Goal: Task Accomplishment & Management: Manage account settings

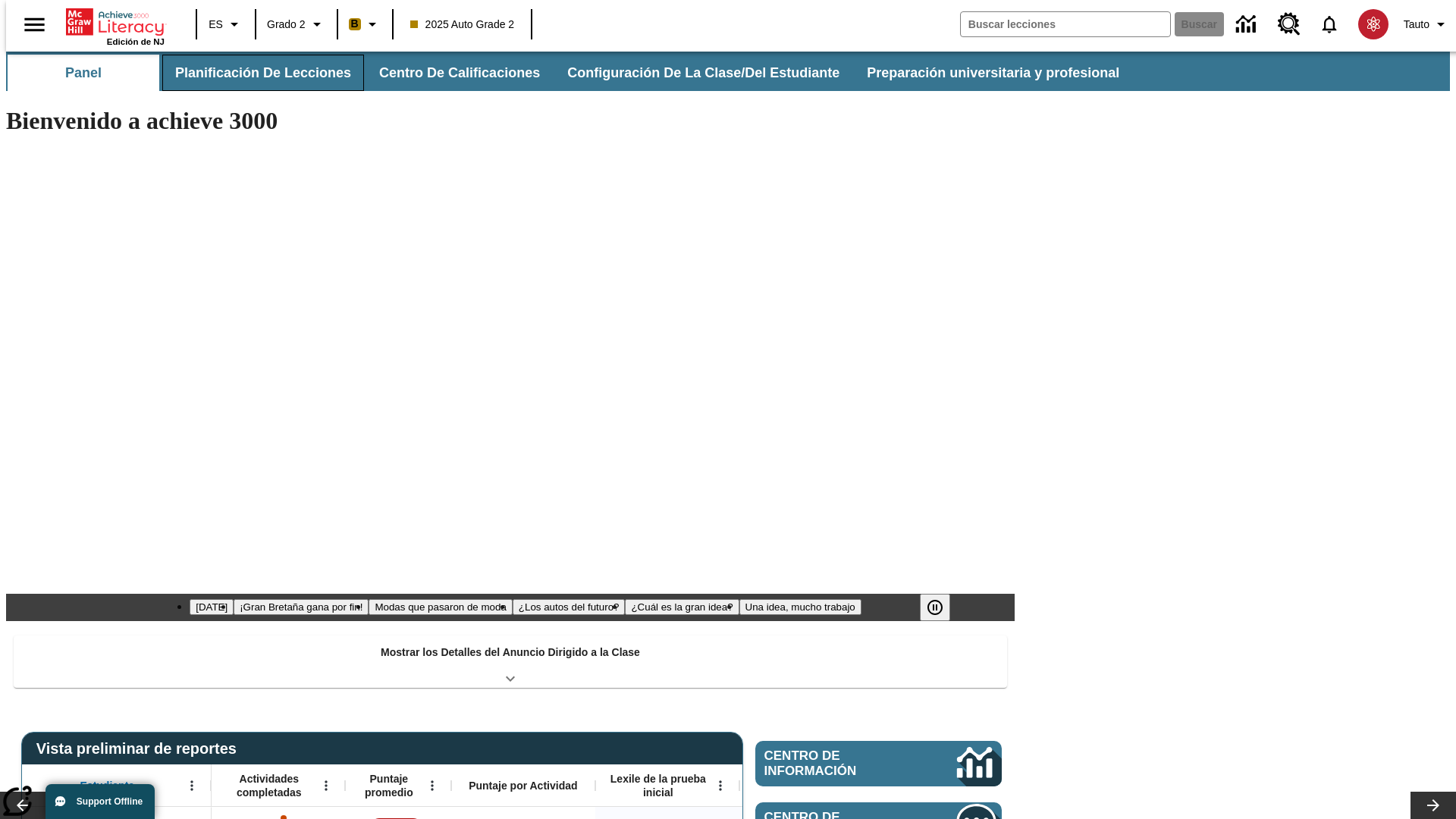
click at [254, 73] on button "Planificación de lecciones" at bounding box center [263, 73] width 202 height 36
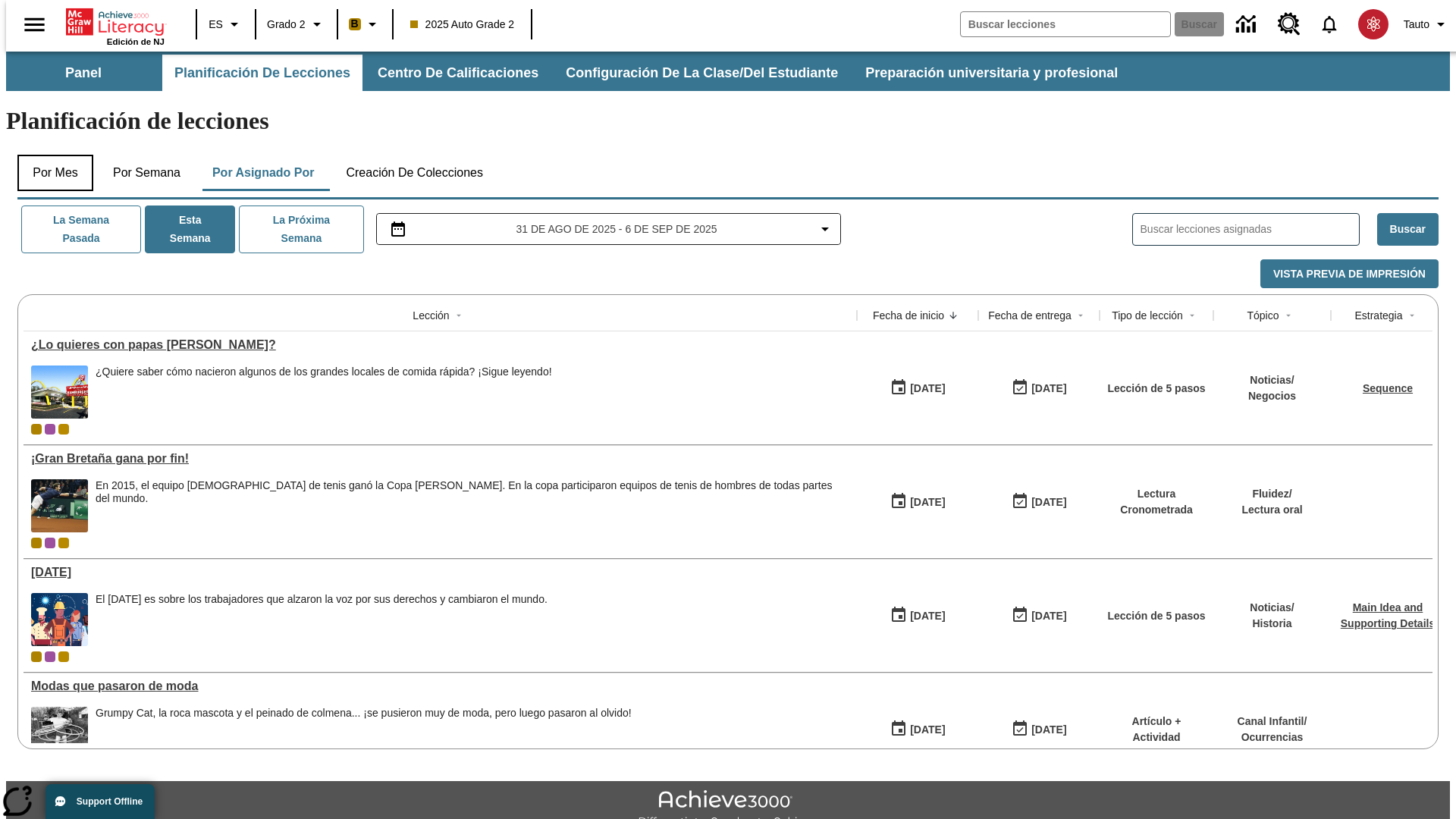
click at [50, 155] on button "Por mes" at bounding box center [55, 173] width 76 height 36
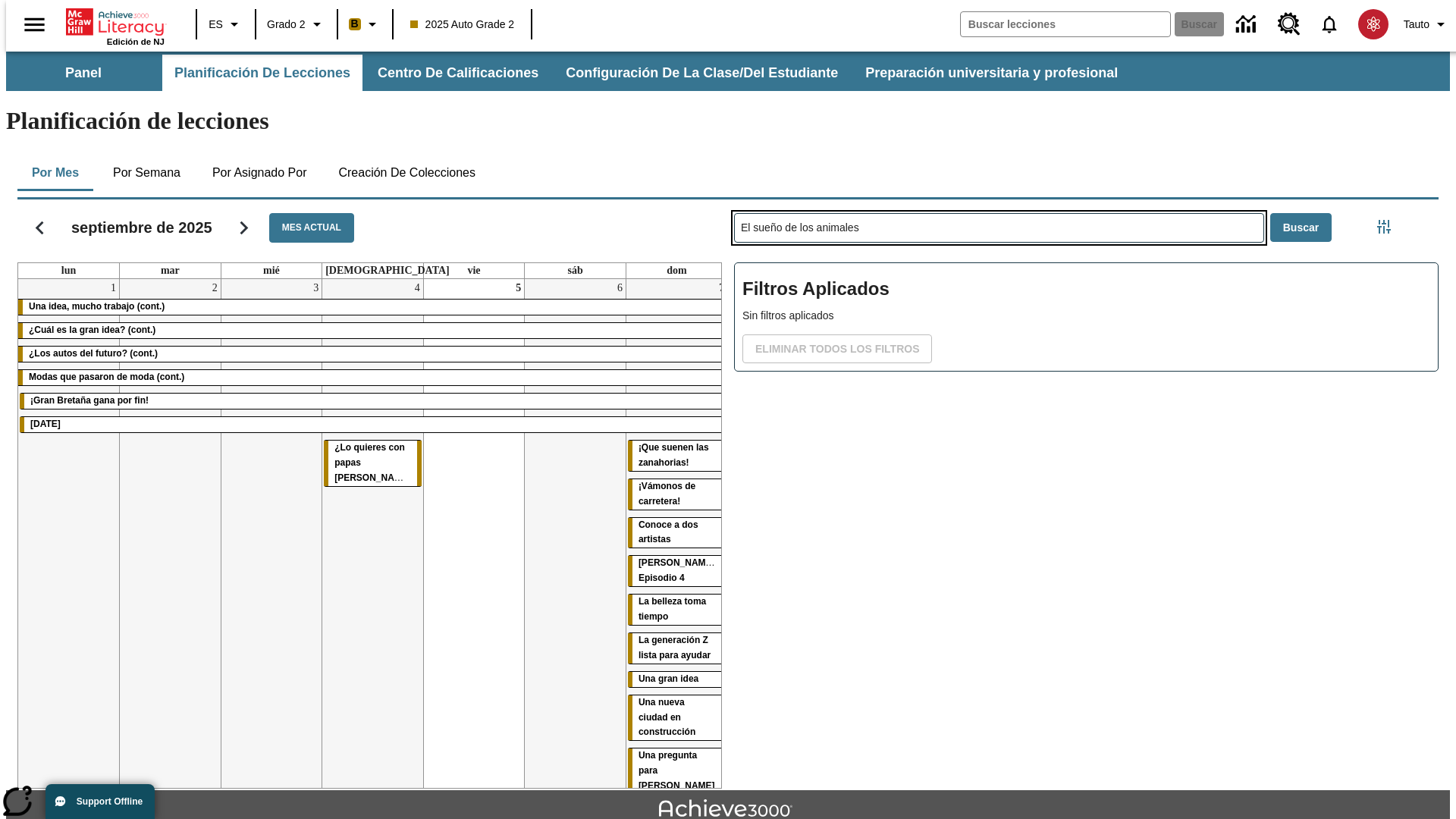
type input "El sueño de los animales"
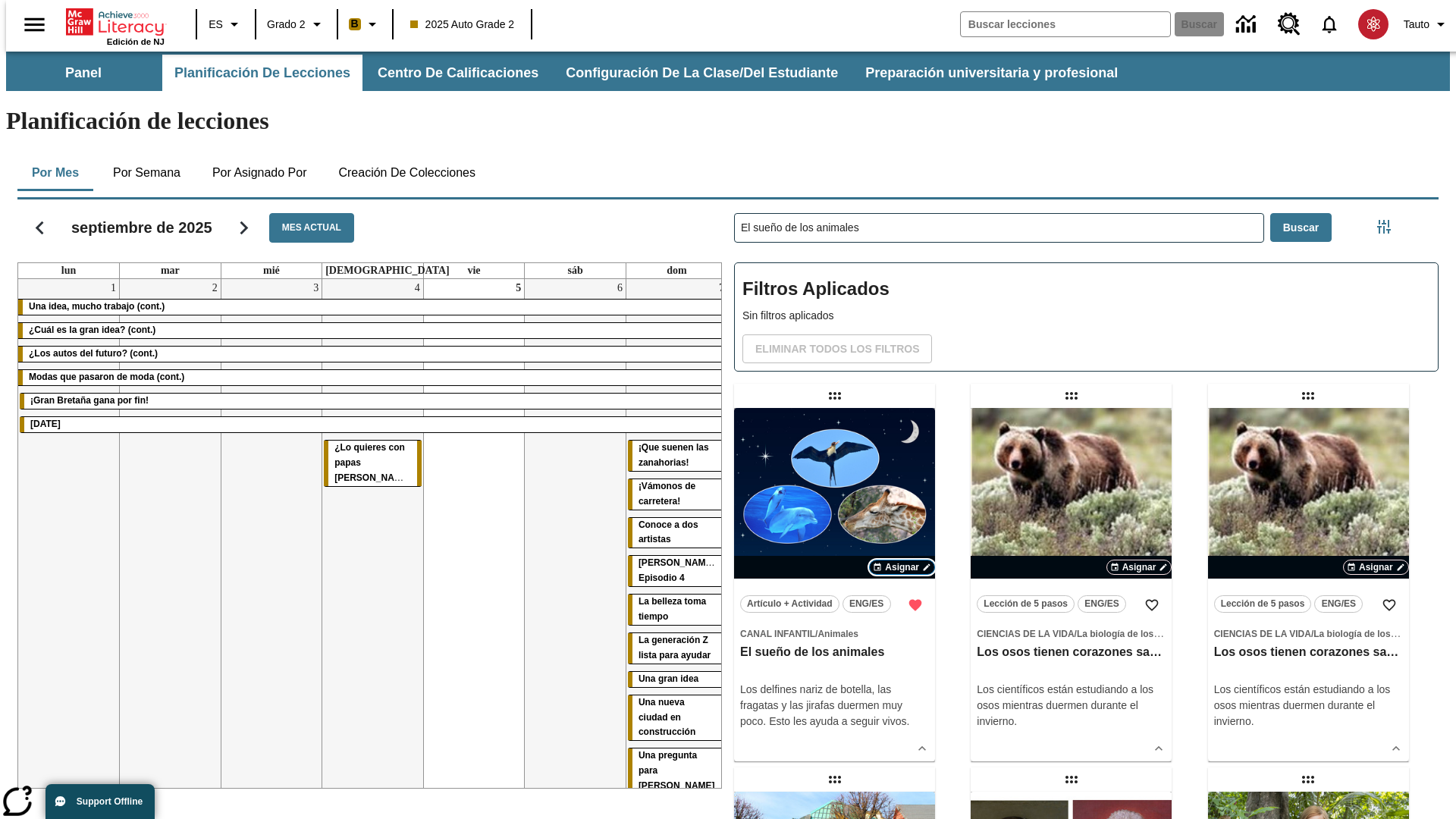
click at [902, 560] on span "Asignar" at bounding box center [901, 567] width 34 height 14
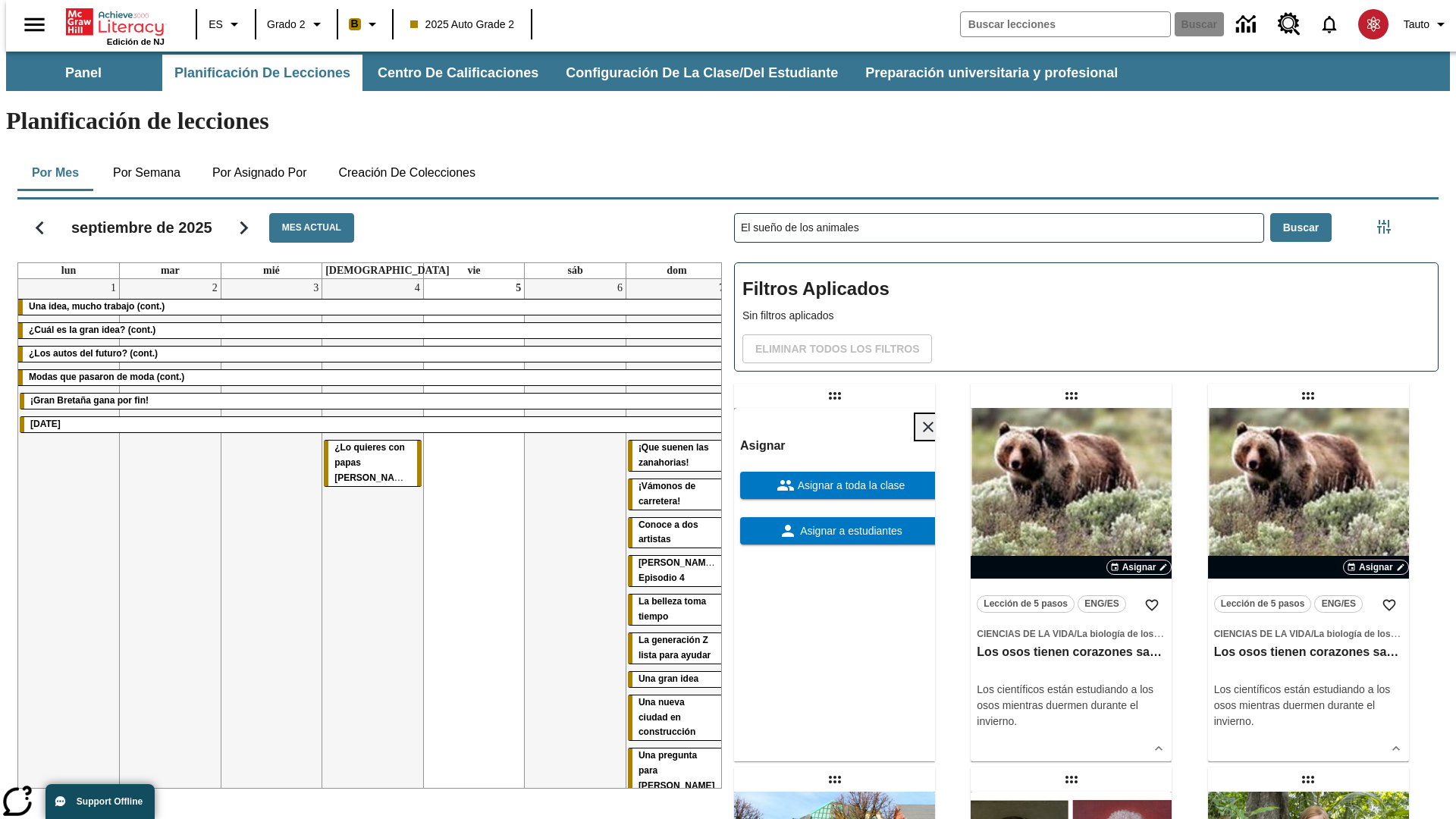
scroll to position [412, 0]
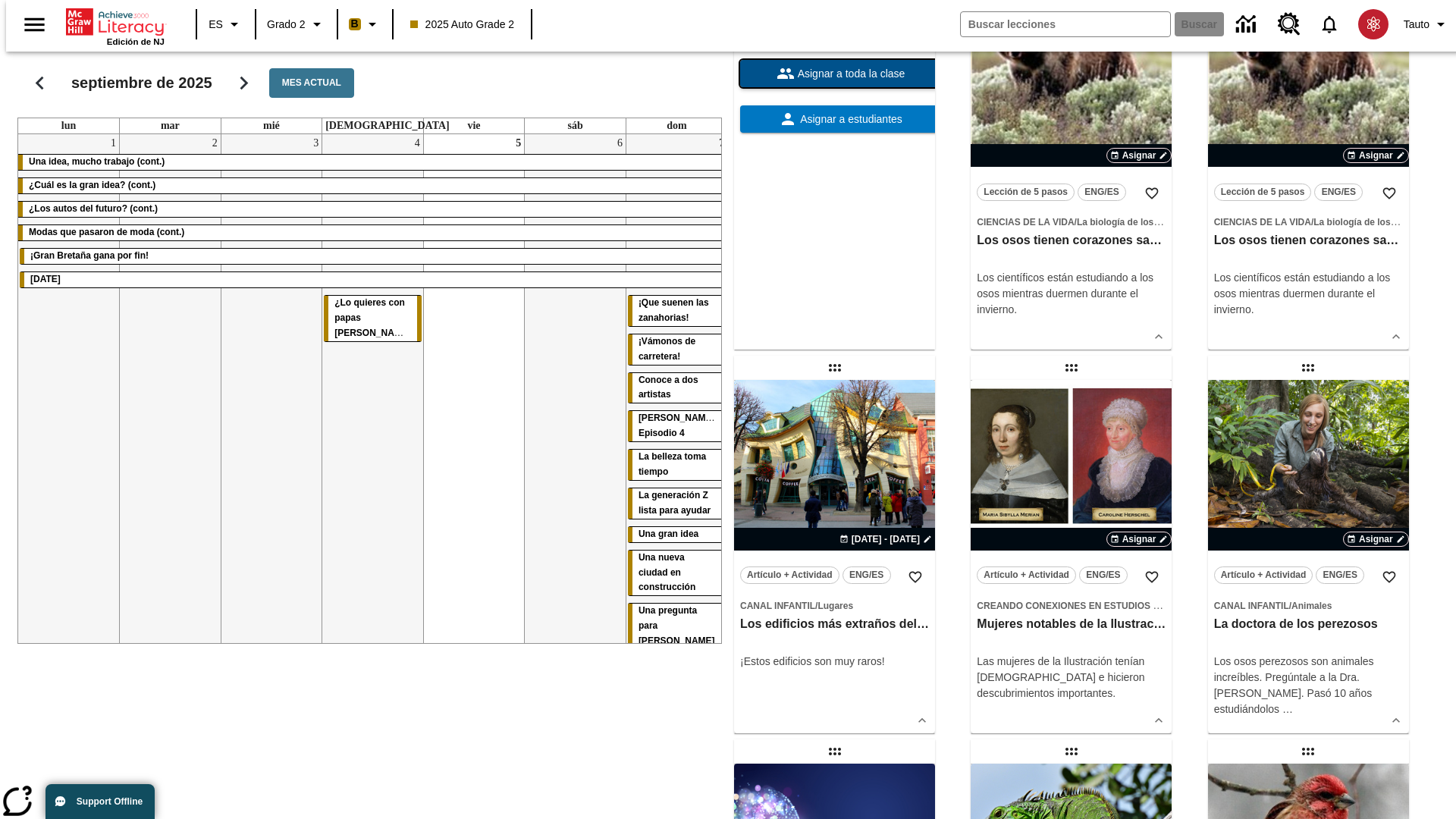
click at [834, 82] on span "Asignar a toda la clase" at bounding box center [850, 74] width 110 height 16
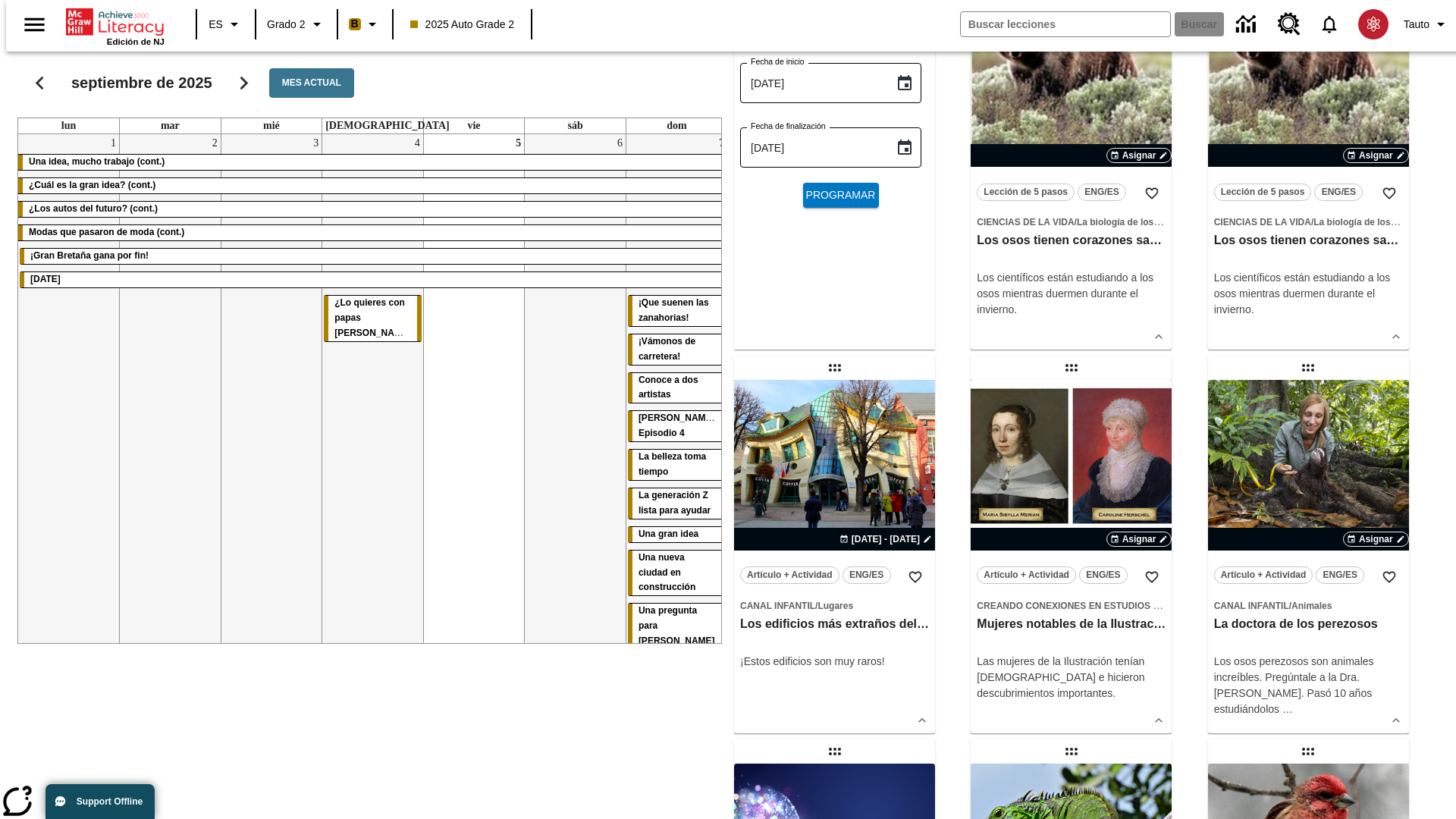
scroll to position [0, 0]
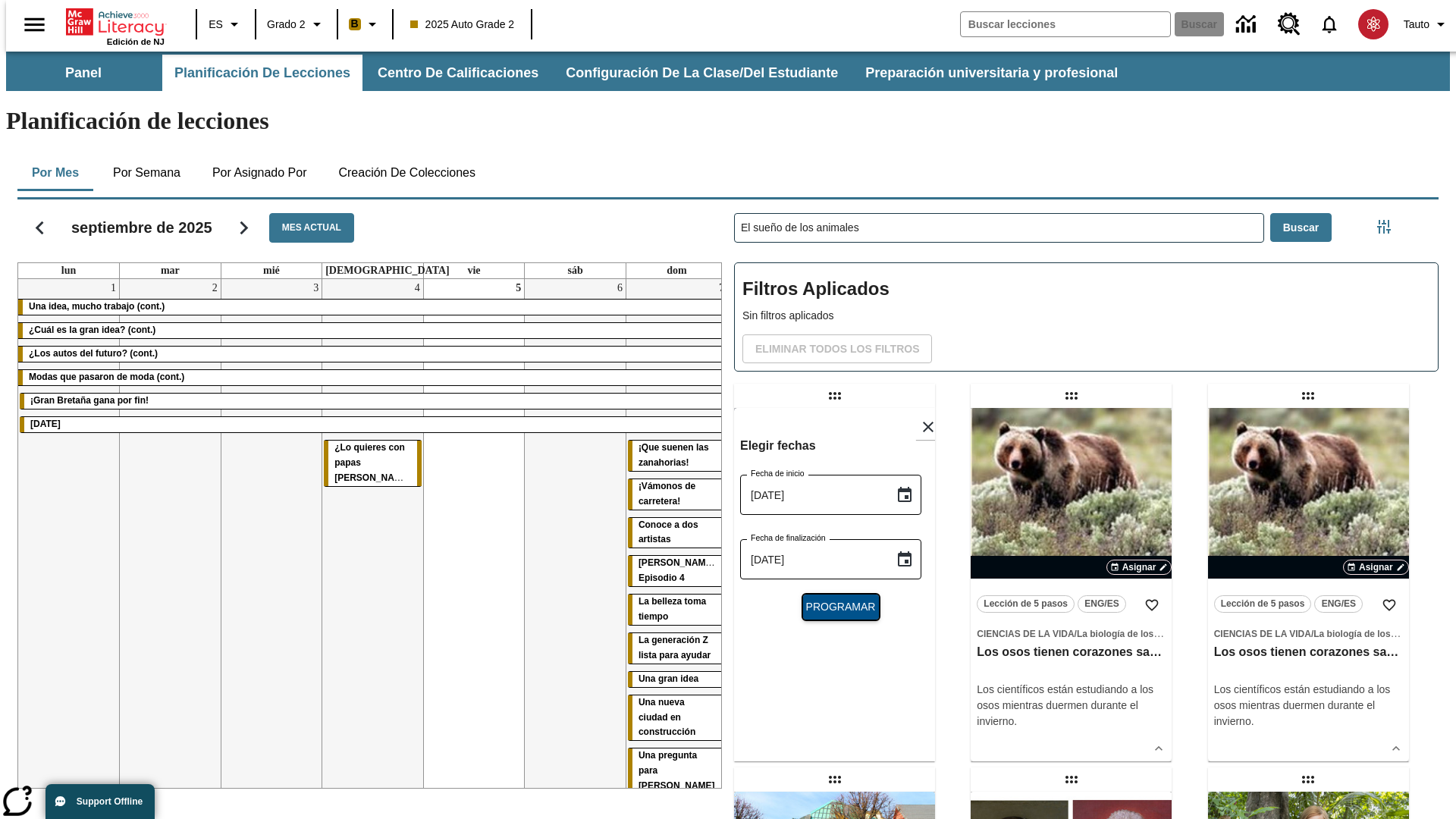
click at [834, 598] on span "Programar" at bounding box center [841, 606] width 69 height 16
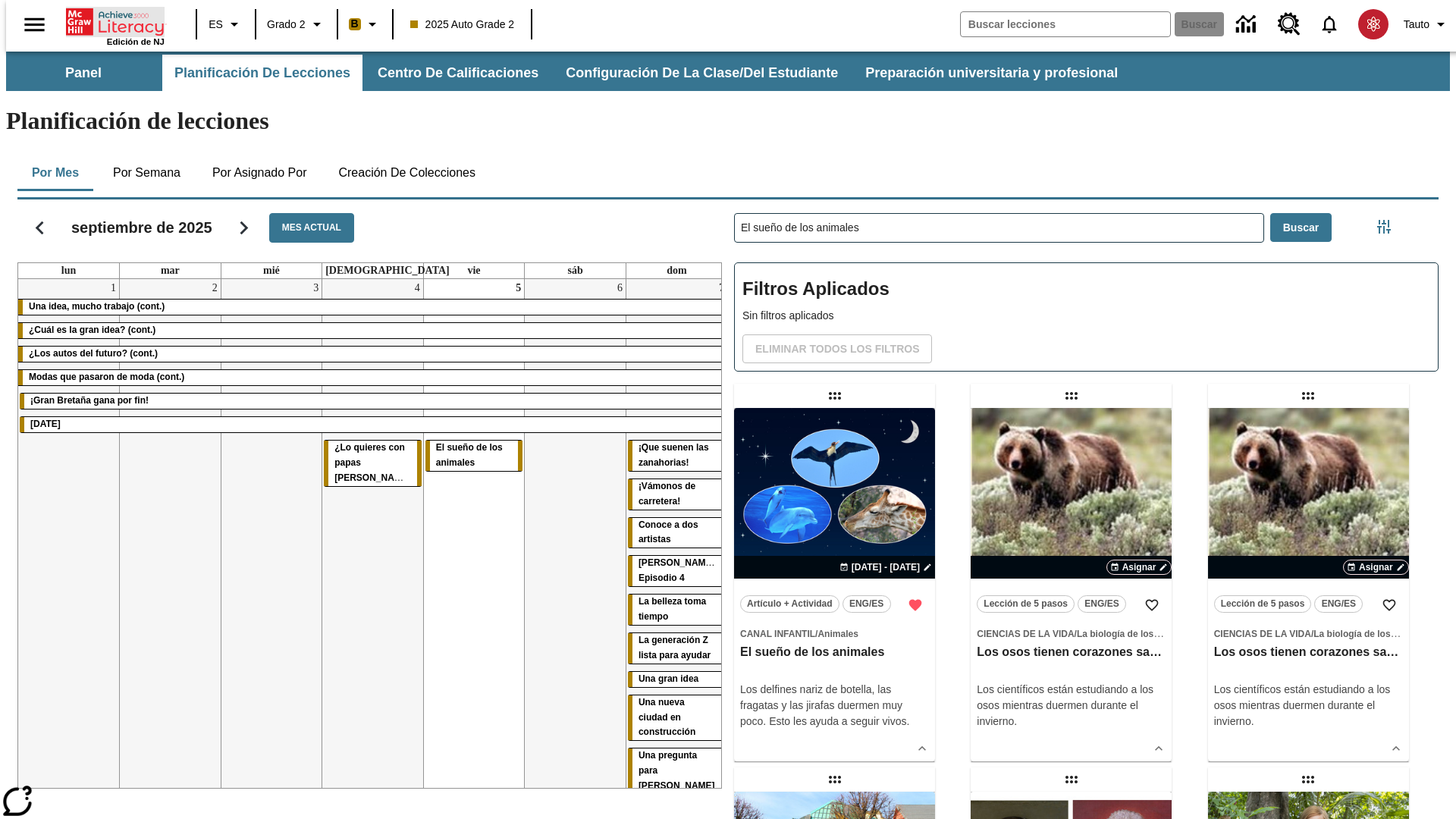
click at [109, 21] on icon "Portada" at bounding box center [116, 22] width 101 height 30
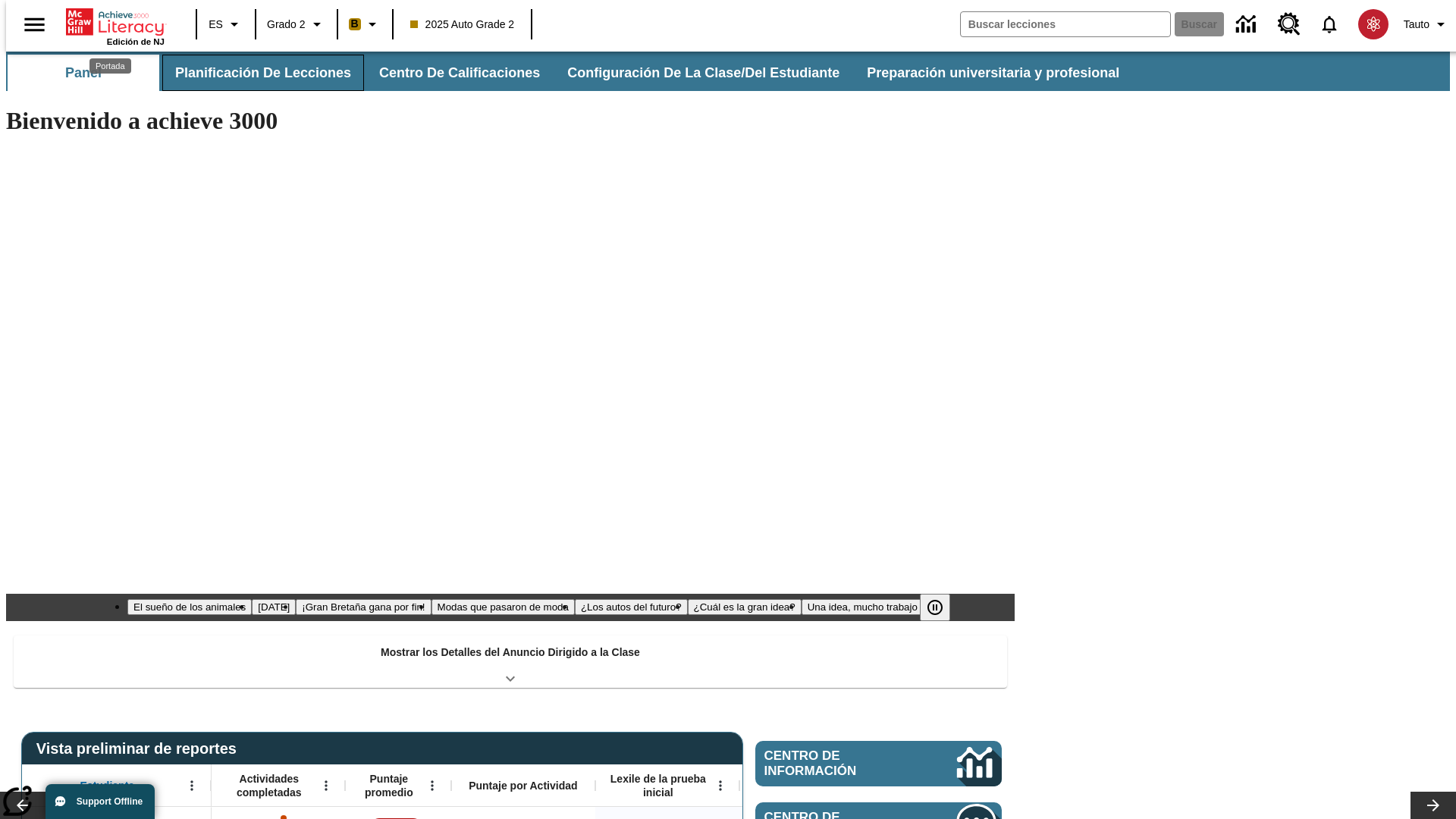
click at [254, 73] on button "Planificación de lecciones" at bounding box center [263, 73] width 202 height 36
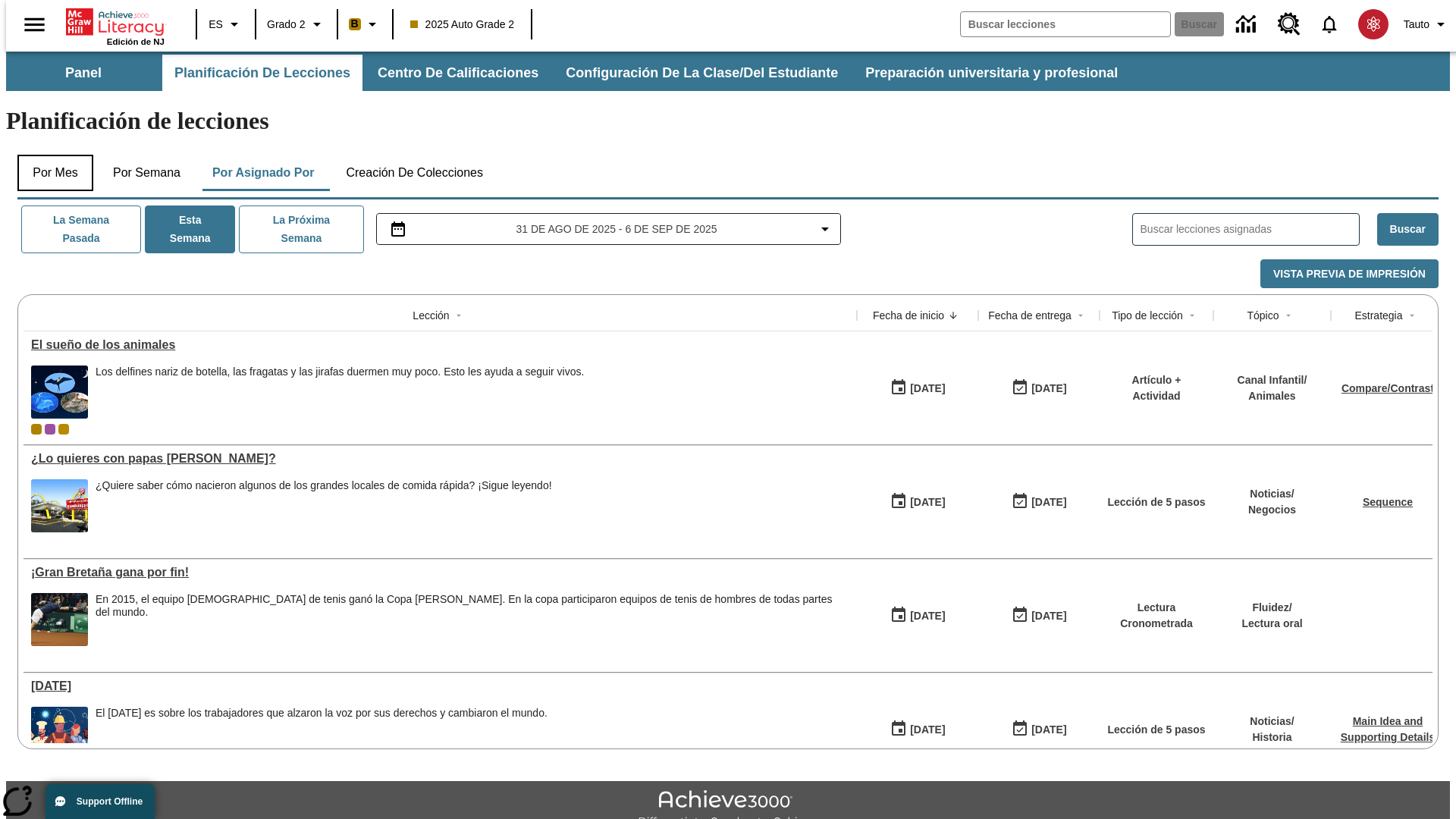
click at [50, 155] on button "Por mes" at bounding box center [55, 173] width 76 height 36
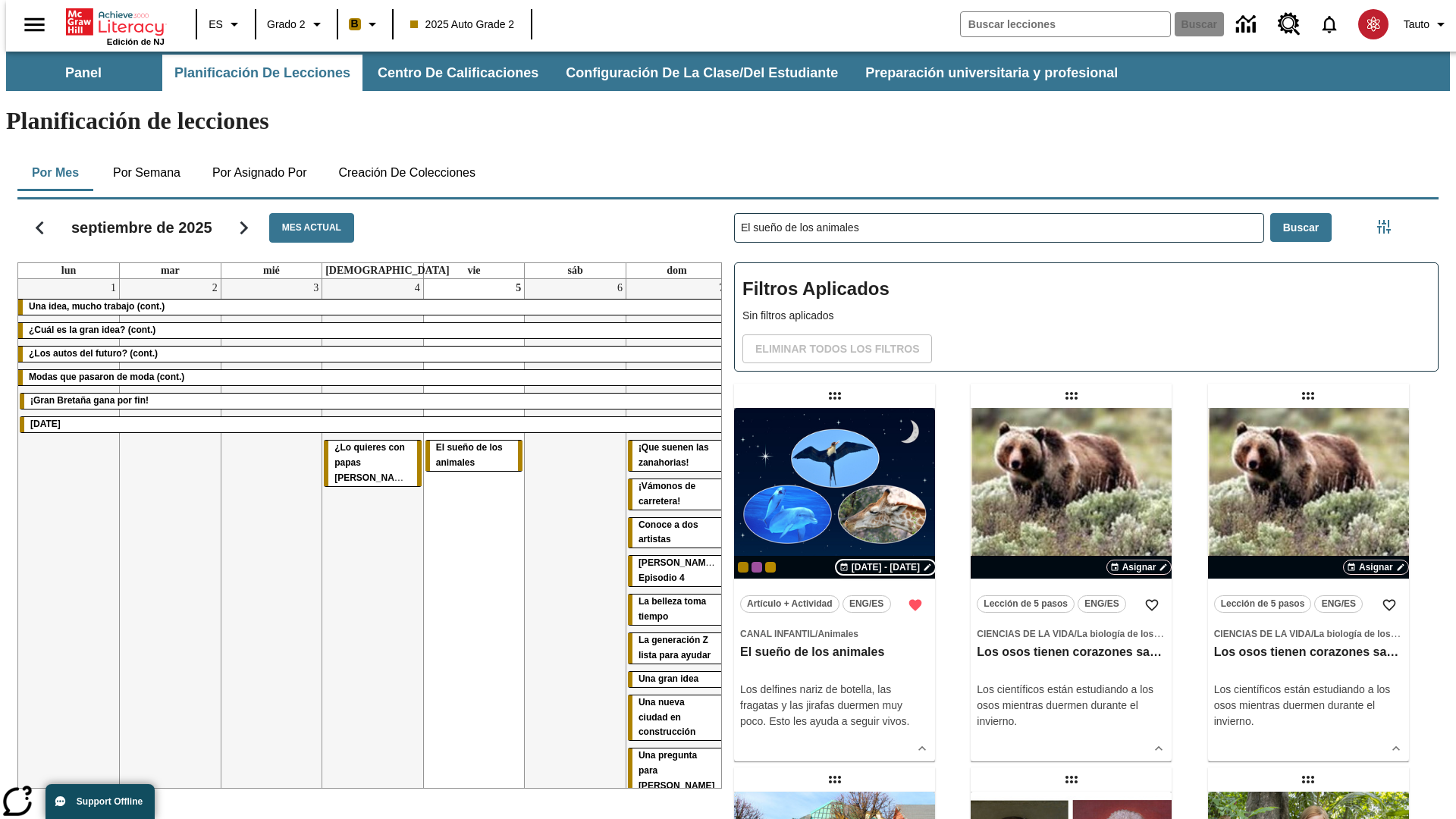
click at [884, 560] on span "[DATE] - [DATE]" at bounding box center [885, 567] width 69 height 14
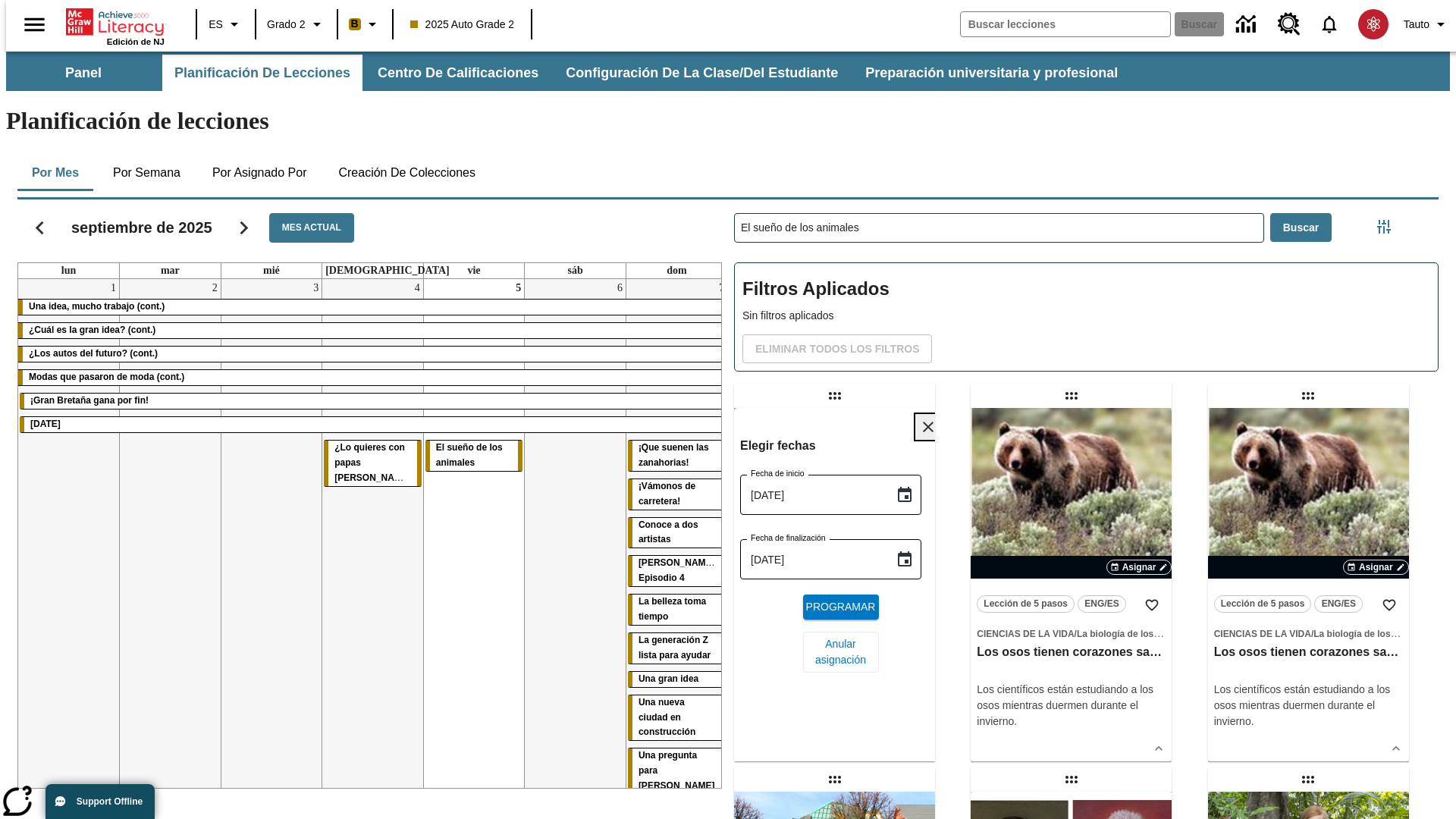
scroll to position [572, 0]
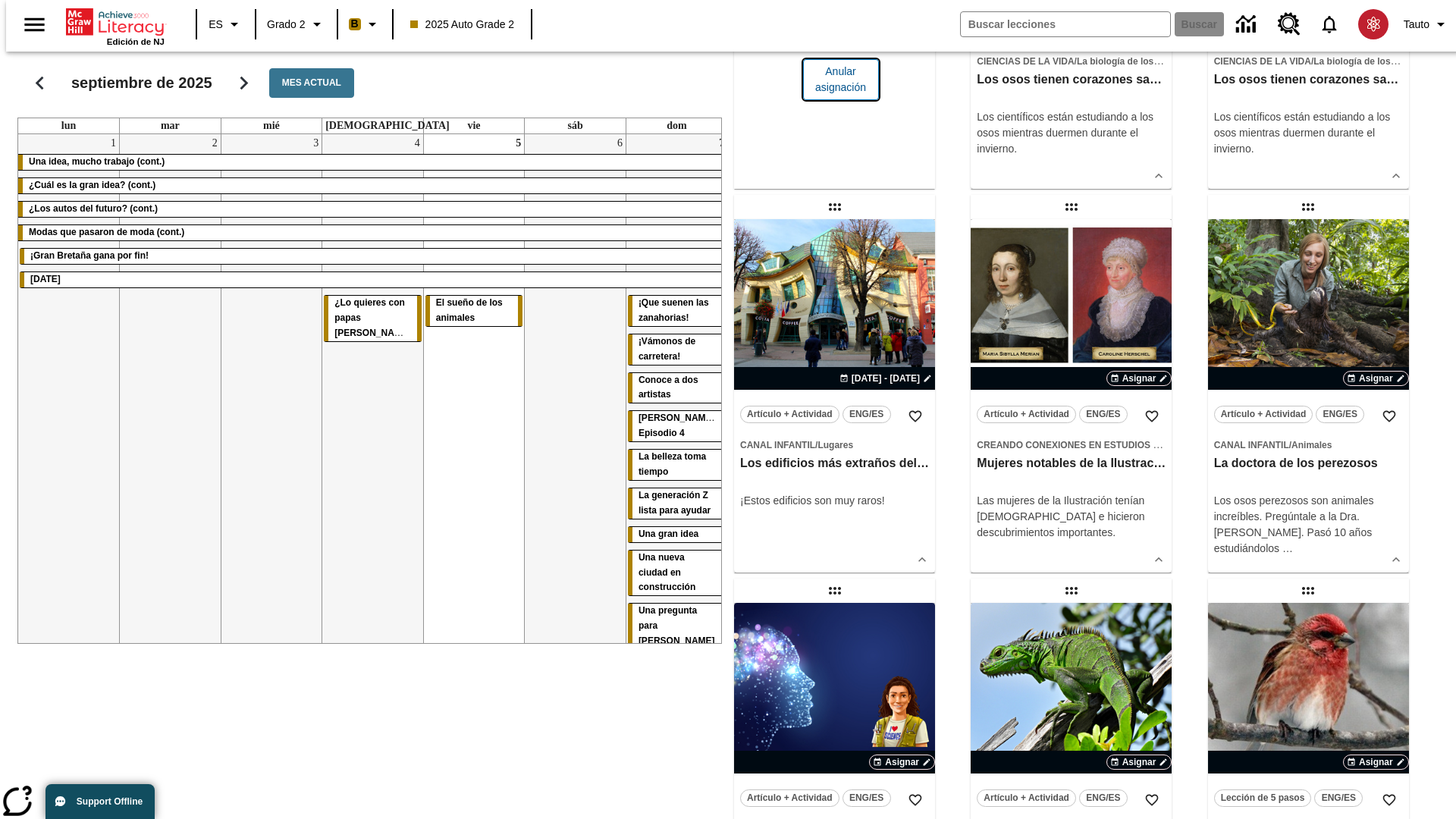
click at [834, 96] on span "Anular asignación" at bounding box center [840, 79] width 51 height 32
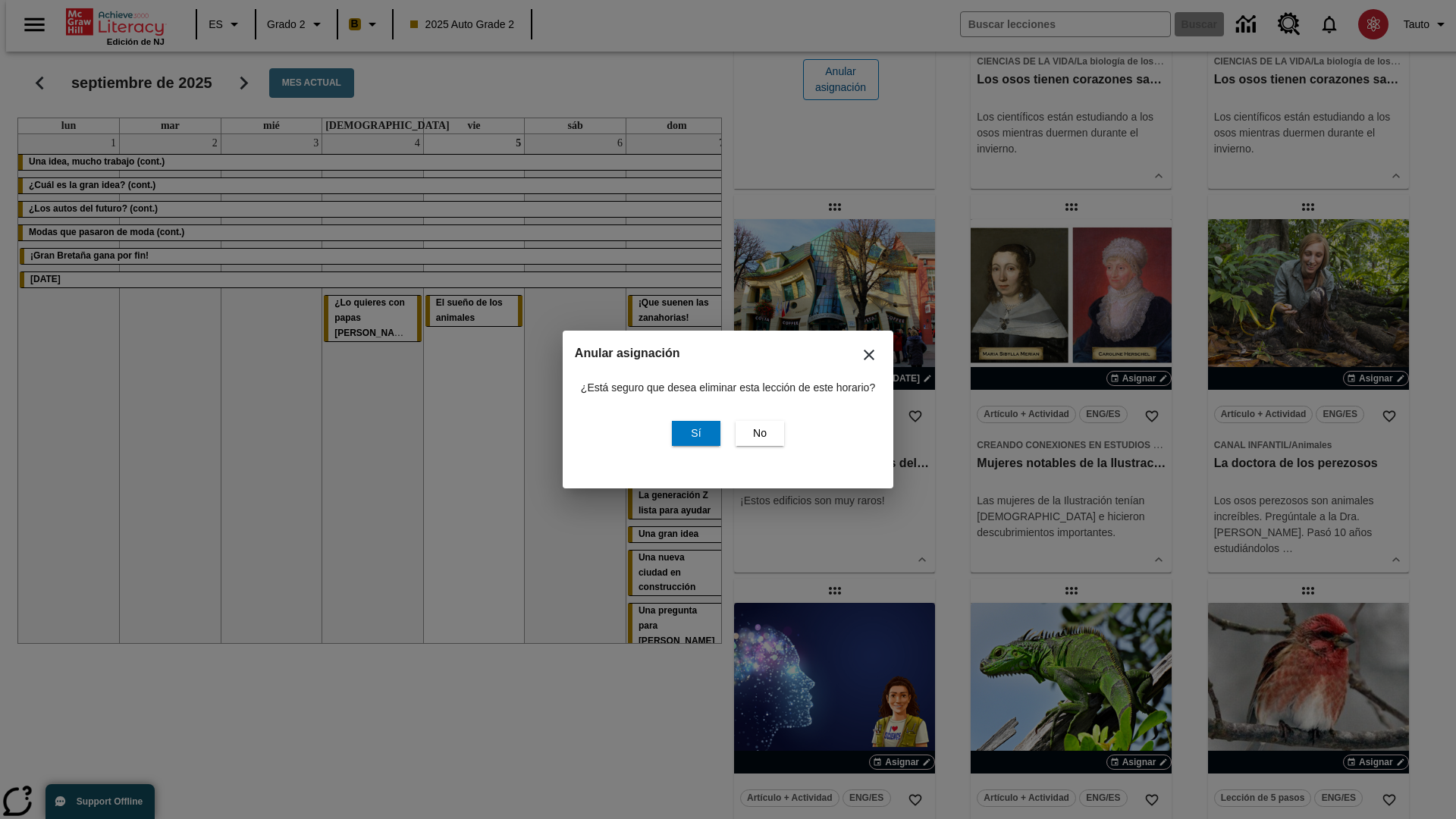
scroll to position [0, 0]
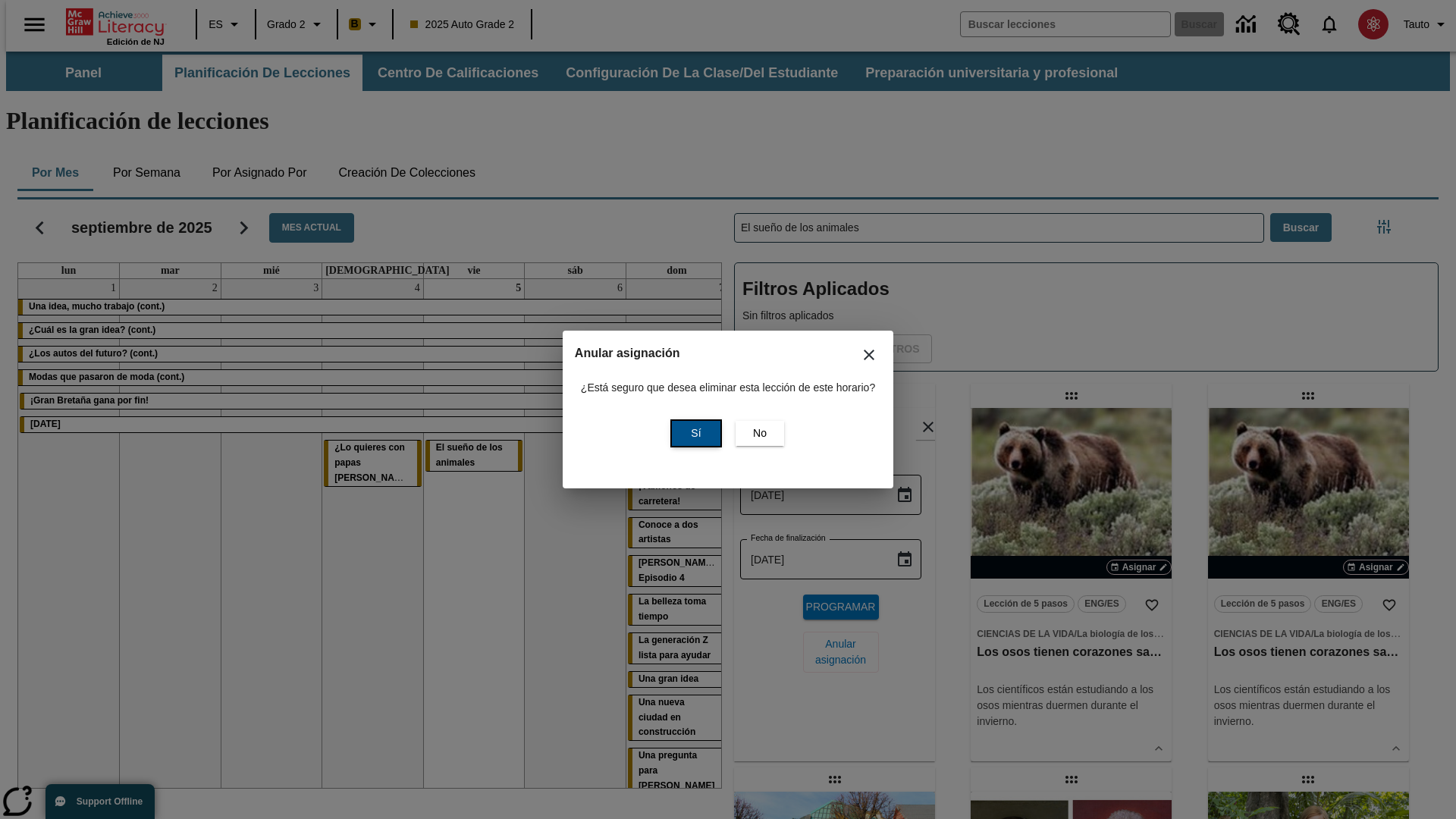
click at [694, 433] on span "Sí" at bounding box center [695, 433] width 10 height 16
